Goal: Book appointment/travel/reservation

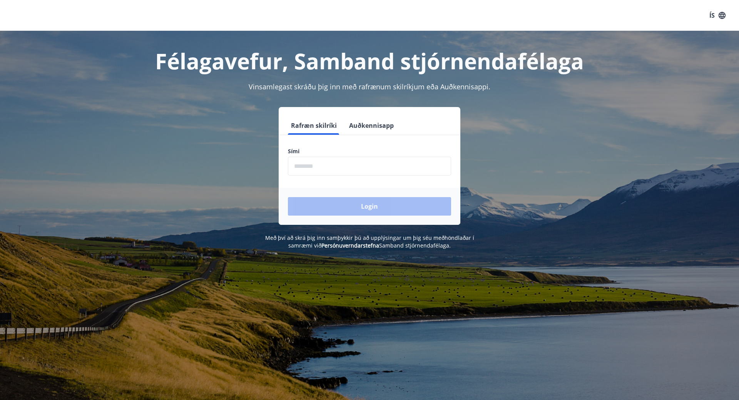
click at [361, 169] on input "phone" at bounding box center [369, 166] width 163 height 19
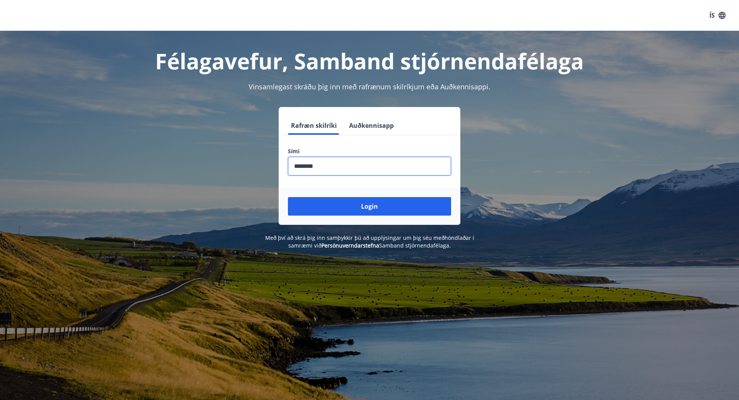
type input "********"
click at [288, 197] on button "Login" at bounding box center [369, 206] width 163 height 18
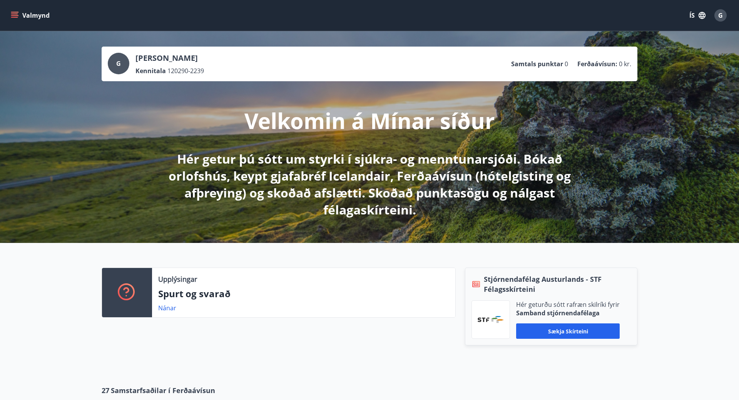
click at [37, 18] on button "Valmynd" at bounding box center [30, 15] width 43 height 14
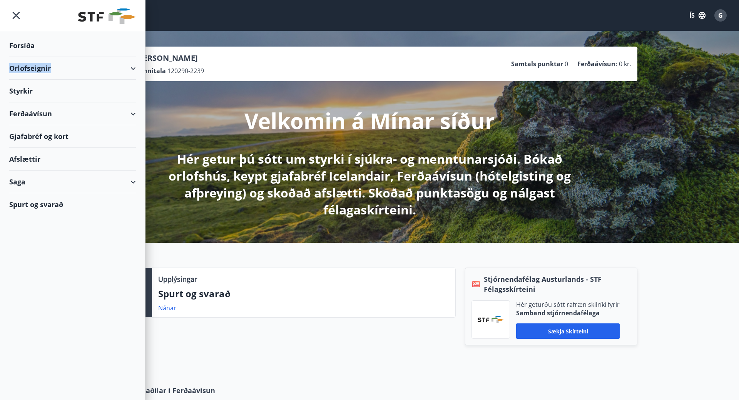
click at [83, 66] on div "Orlofseignir" at bounding box center [72, 68] width 127 height 23
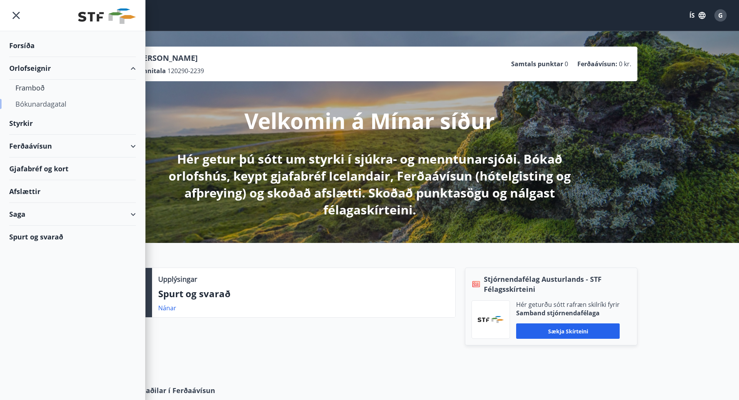
click at [33, 102] on div "Bókunardagatal" at bounding box center [72, 104] width 114 height 16
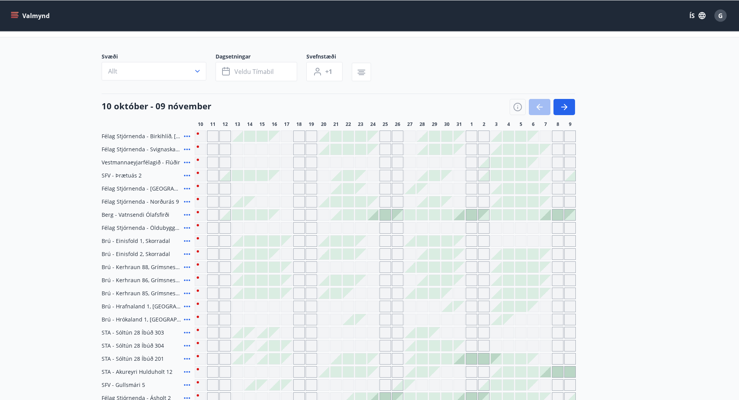
scroll to position [38, 0]
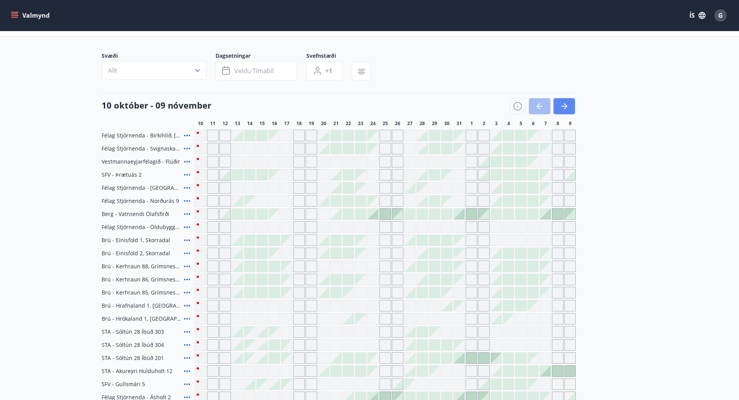
click at [566, 110] on icon "button" at bounding box center [563, 106] width 9 height 9
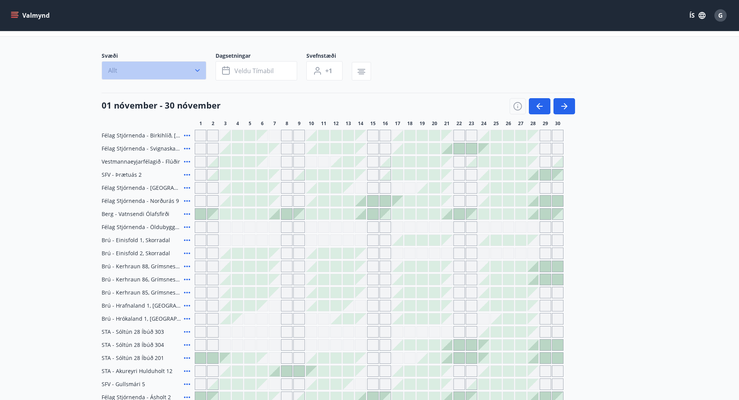
click at [197, 68] on icon "button" at bounding box center [198, 71] width 8 height 8
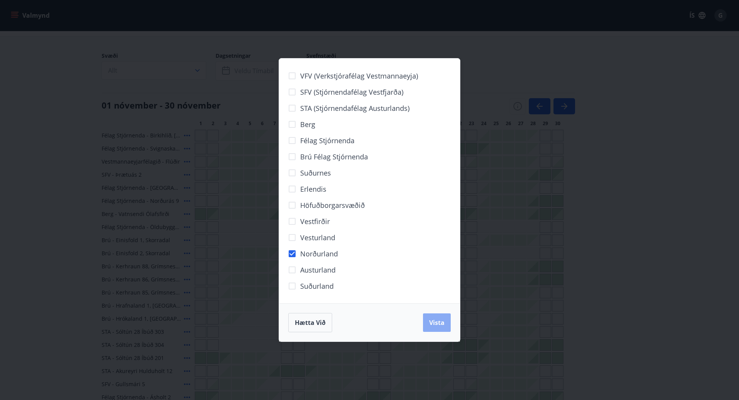
click at [439, 327] on button "Vista" at bounding box center [437, 322] width 28 height 18
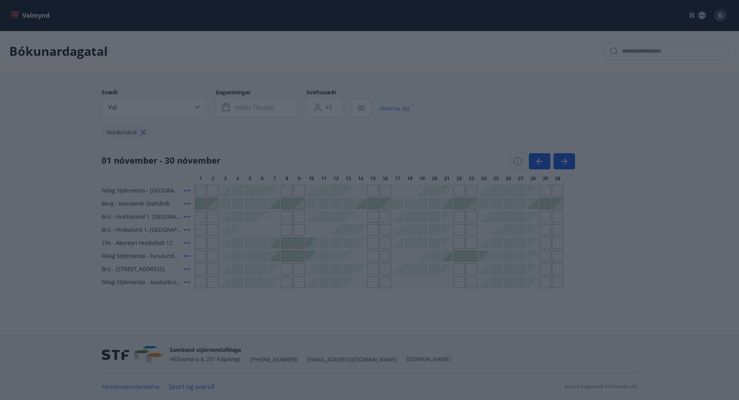
scroll to position [1, 0]
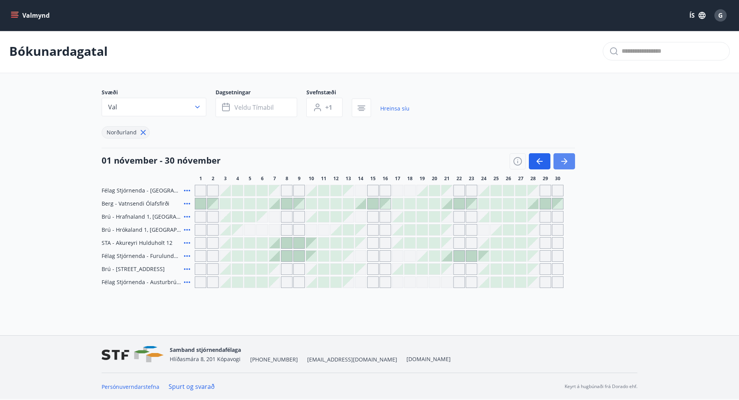
click at [566, 161] on icon "button" at bounding box center [565, 161] width 3 height 6
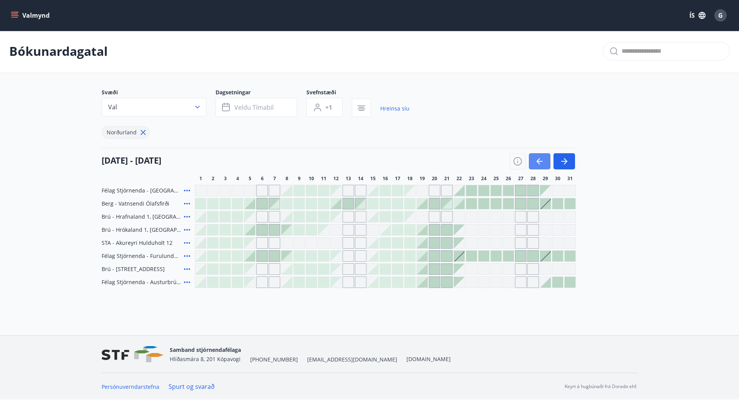
click at [539, 163] on icon "button" at bounding box center [537, 161] width 3 height 6
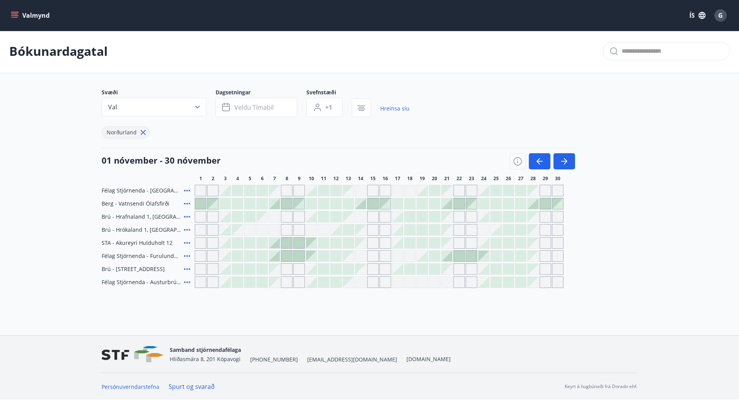
click at [187, 242] on icon at bounding box center [186, 242] width 9 height 9
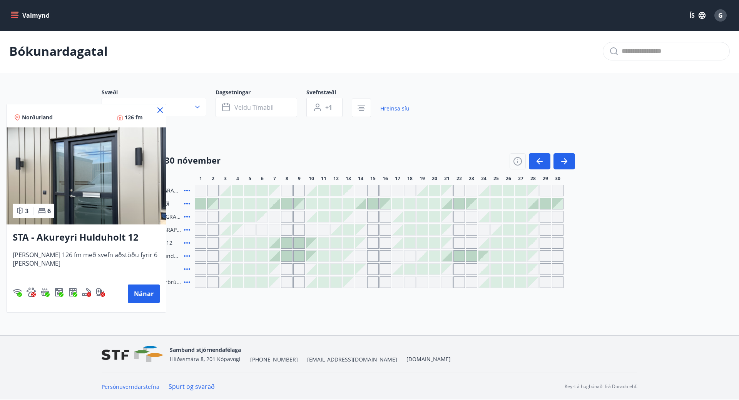
click at [123, 173] on img at bounding box center [86, 175] width 159 height 97
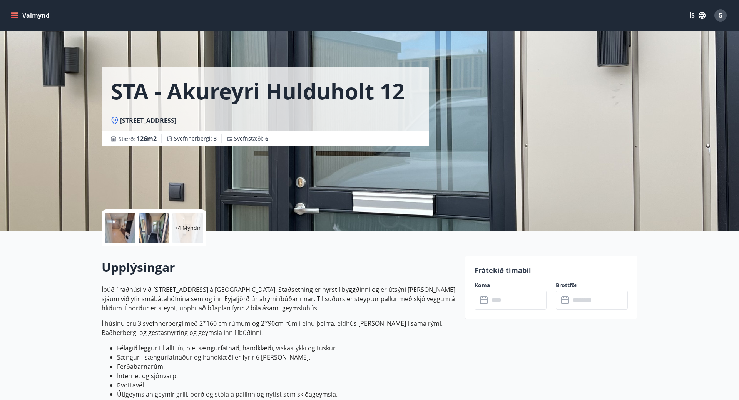
click at [185, 230] on p "+4 Myndir" at bounding box center [188, 228] width 26 height 8
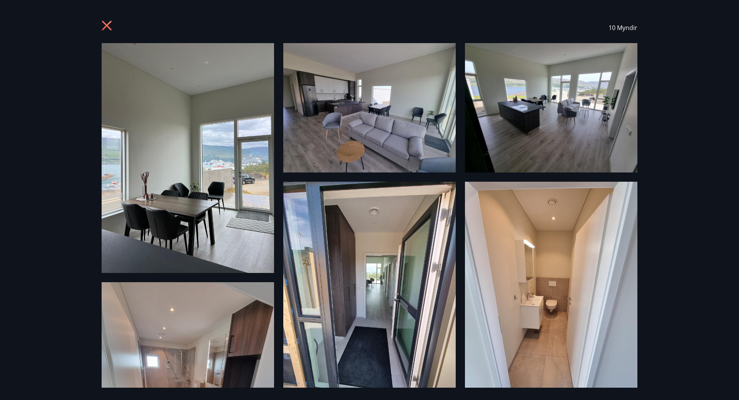
click at [280, 277] on div "10 Myndir" at bounding box center [369, 199] width 554 height 375
click at [106, 29] on icon at bounding box center [108, 26] width 12 height 12
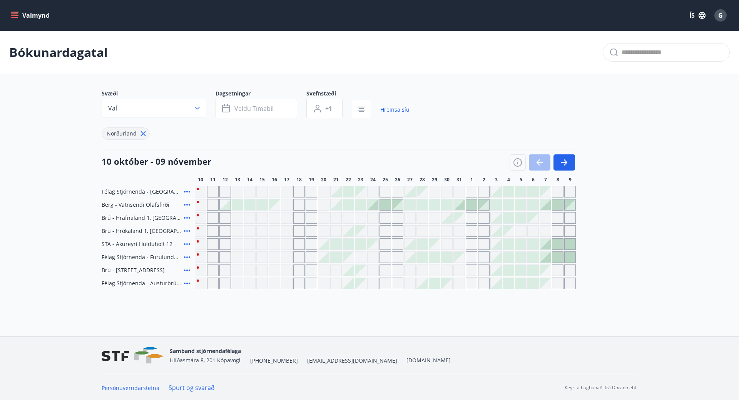
click at [187, 269] on icon at bounding box center [186, 269] width 9 height 9
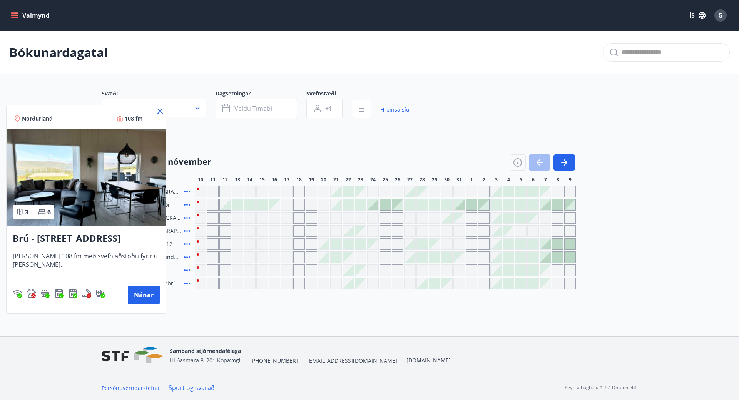
click at [194, 302] on div at bounding box center [369, 200] width 739 height 400
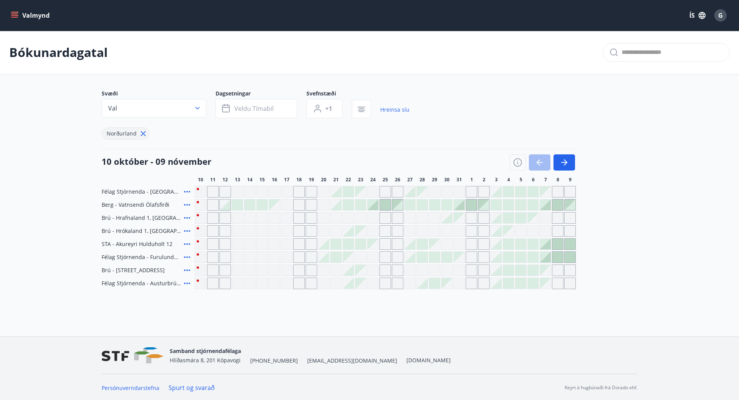
click at [187, 189] on icon at bounding box center [186, 191] width 9 height 9
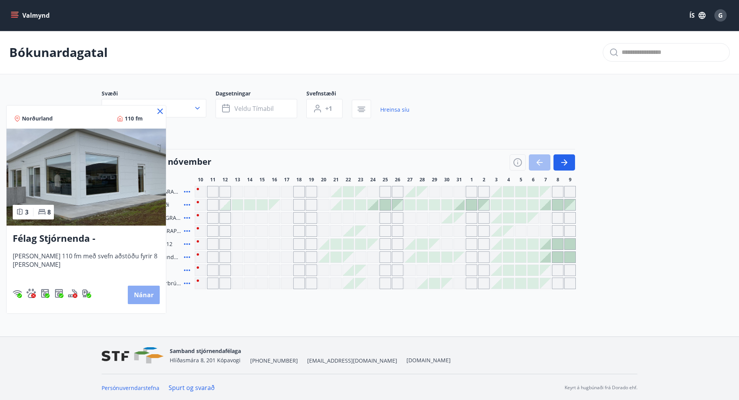
click at [144, 292] on button "Nánar" at bounding box center [144, 294] width 32 height 18
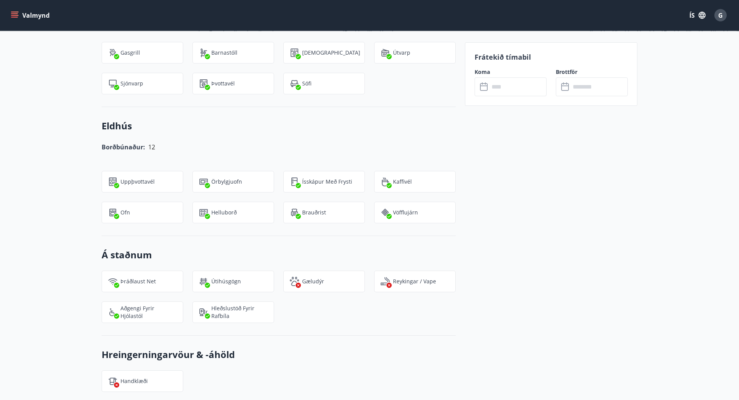
scroll to position [698, 0]
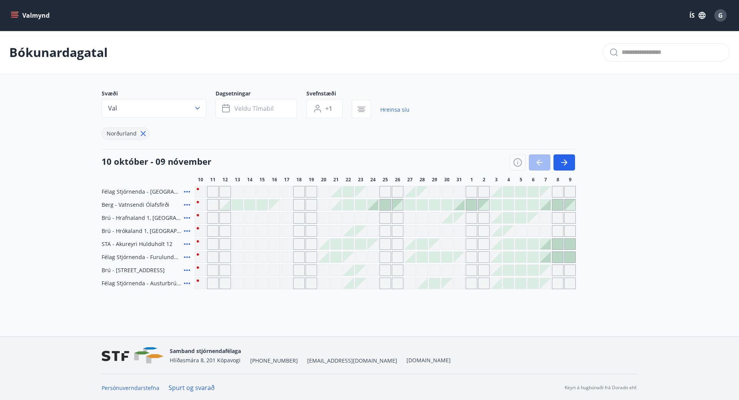
click at [185, 281] on icon at bounding box center [186, 283] width 9 height 9
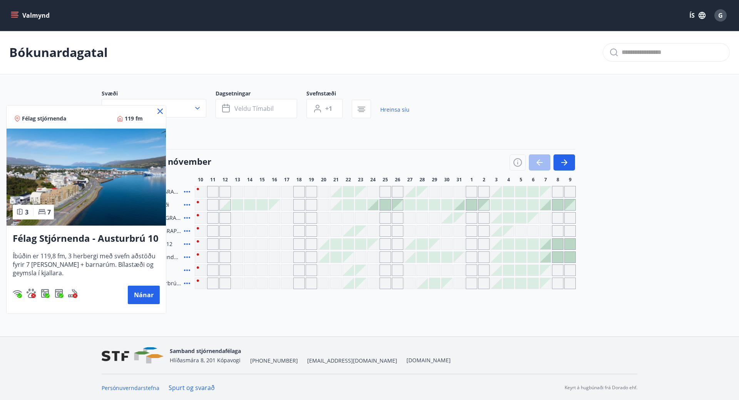
click at [193, 337] on div at bounding box center [369, 200] width 739 height 400
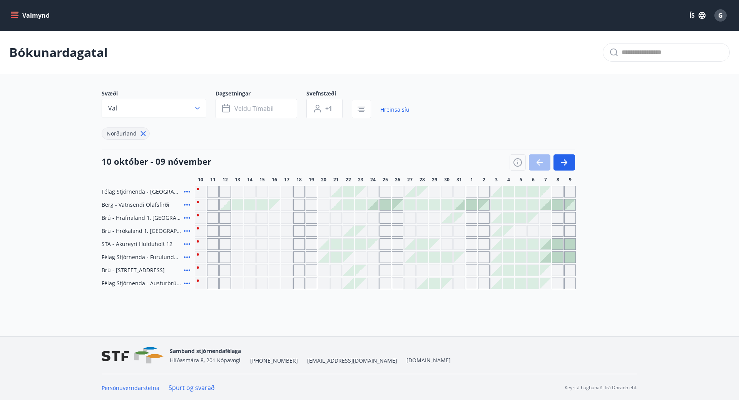
click at [85, 35] on div "Bókunardagatal" at bounding box center [369, 52] width 739 height 43
click at [564, 157] on button "button" at bounding box center [564, 162] width 22 height 16
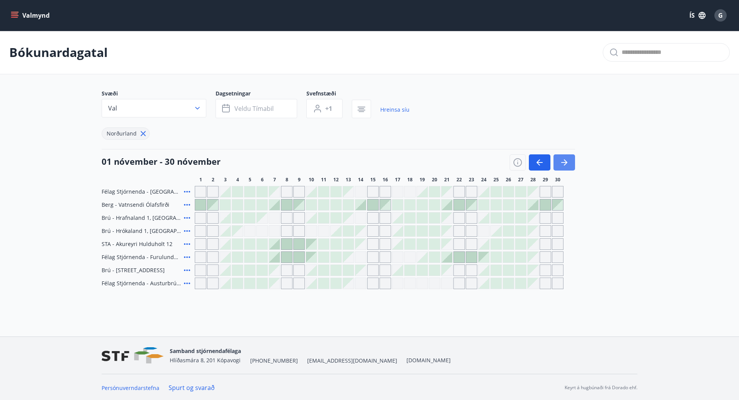
click at [569, 162] on button "button" at bounding box center [564, 162] width 22 height 16
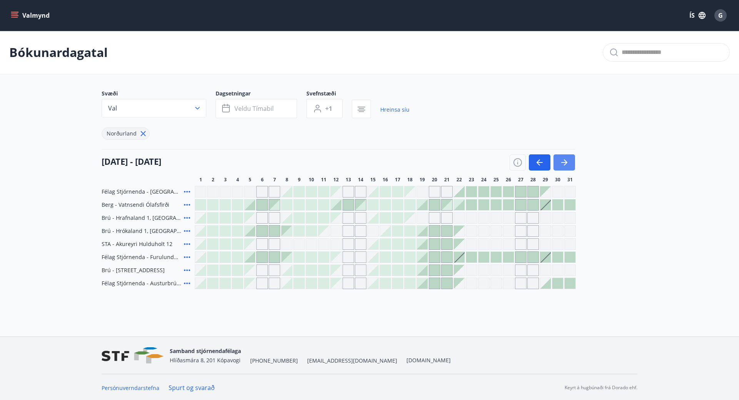
click at [561, 162] on icon "button" at bounding box center [563, 162] width 9 height 9
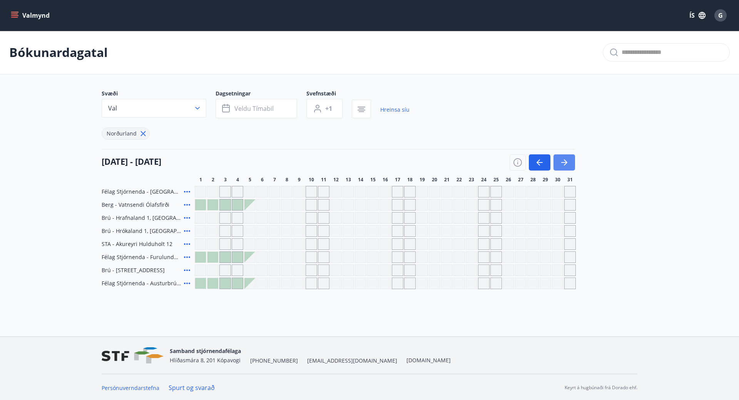
click at [561, 162] on icon "button" at bounding box center [563, 162] width 9 height 9
